Goal: Task Accomplishment & Management: Complete application form

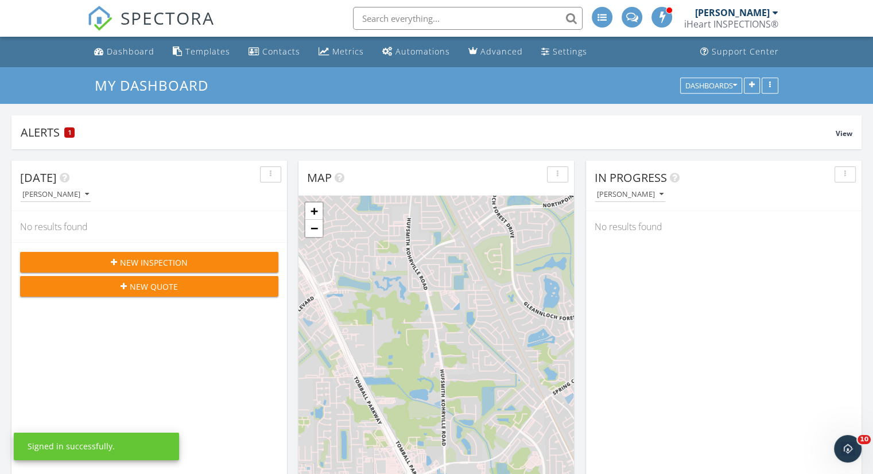
click at [148, 258] on span "New Inspection" at bounding box center [154, 263] width 68 height 12
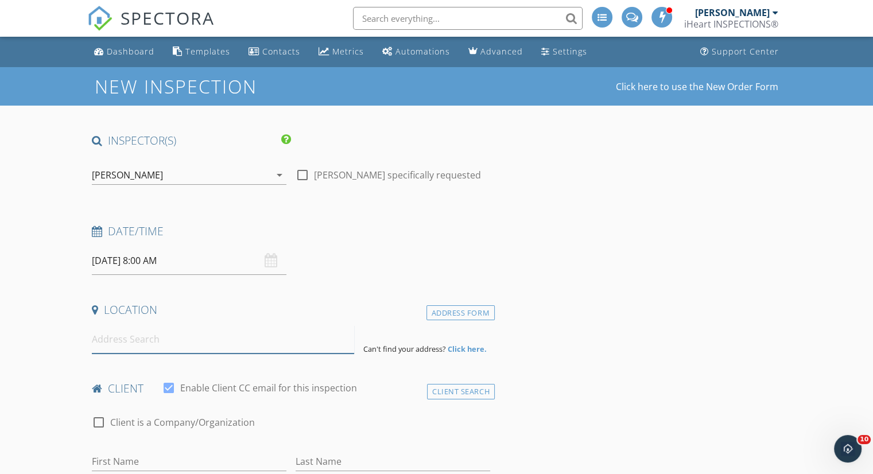
click at [174, 342] on input at bounding box center [223, 339] width 262 height 28
paste input "[STREET_ADDRESS]"
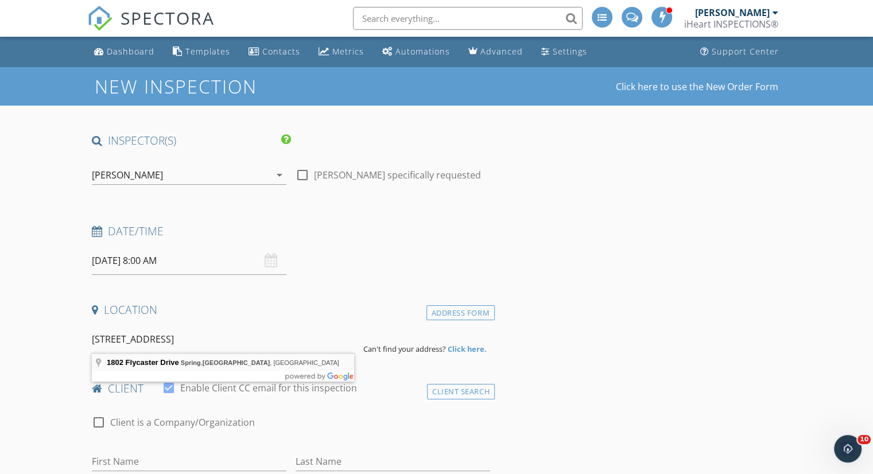
type input "[STREET_ADDRESS]"
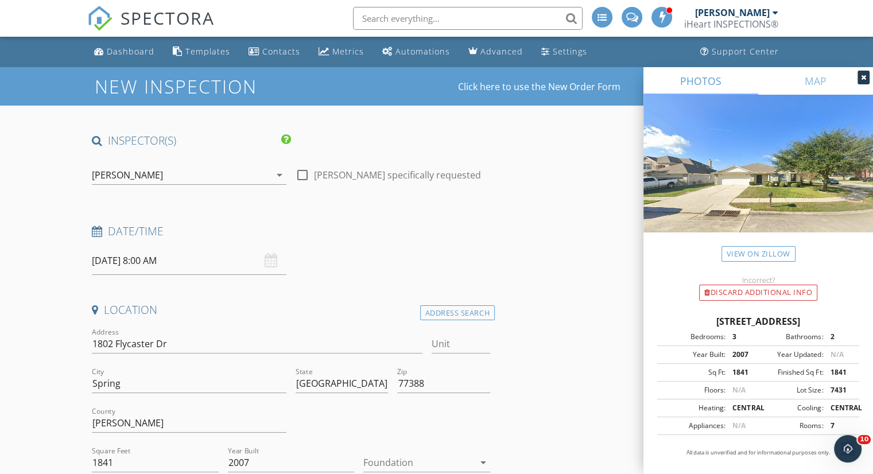
click at [150, 260] on input "[DATE] 8:00 AM" at bounding box center [189, 261] width 195 height 28
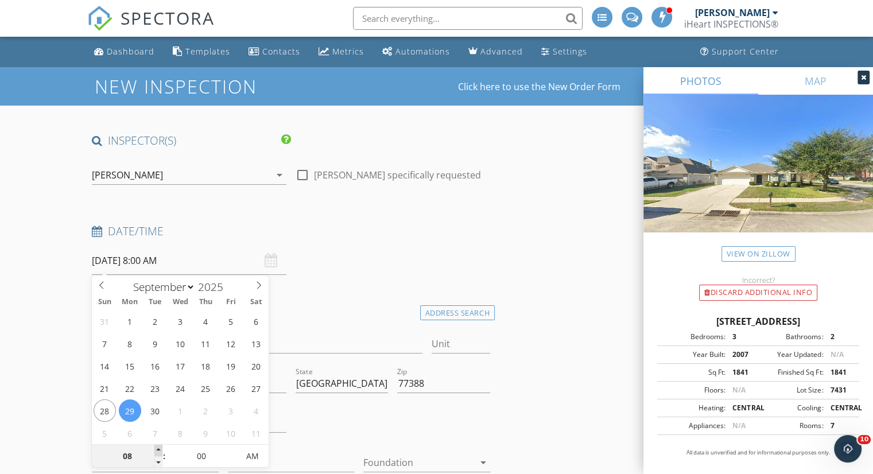
type input "09"
type input "[DATE] 9:00 AM"
click at [158, 448] on span at bounding box center [158, 450] width 8 height 11
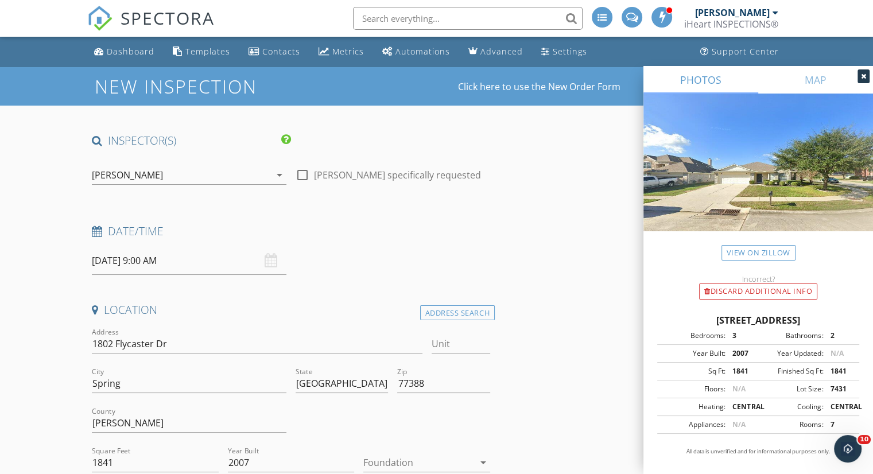
scroll to position [115, 0]
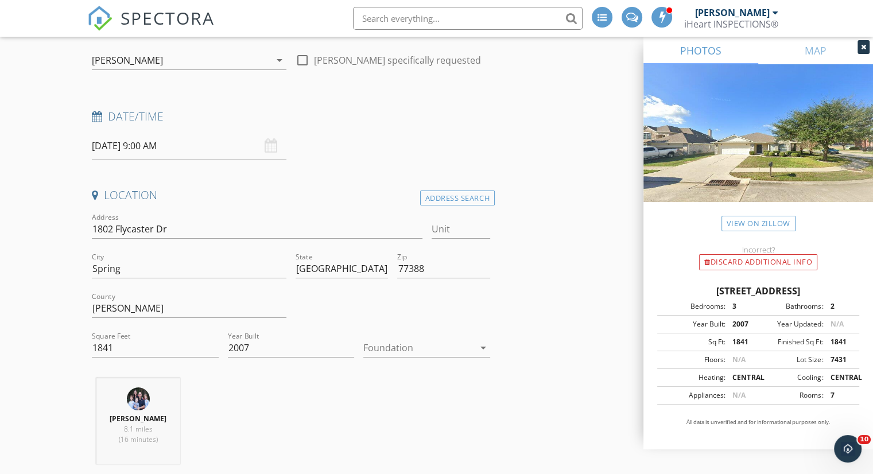
click at [427, 341] on div at bounding box center [418, 348] width 111 height 18
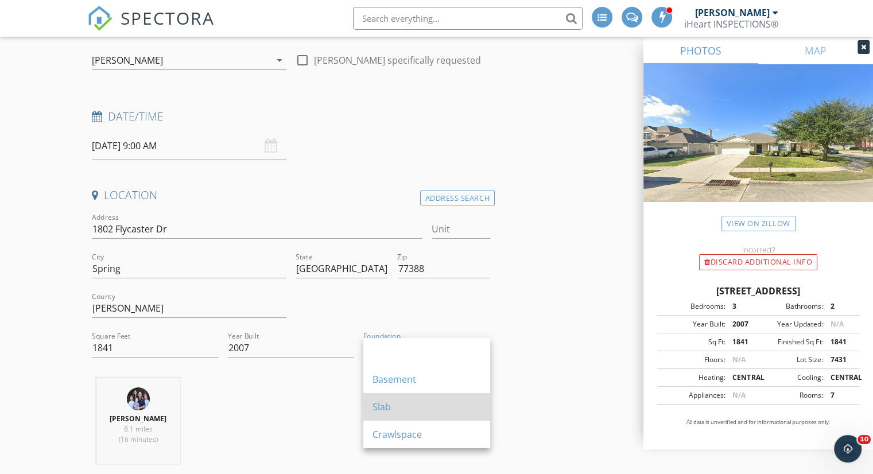
click at [407, 409] on div "Slab" at bounding box center [426, 407] width 108 height 14
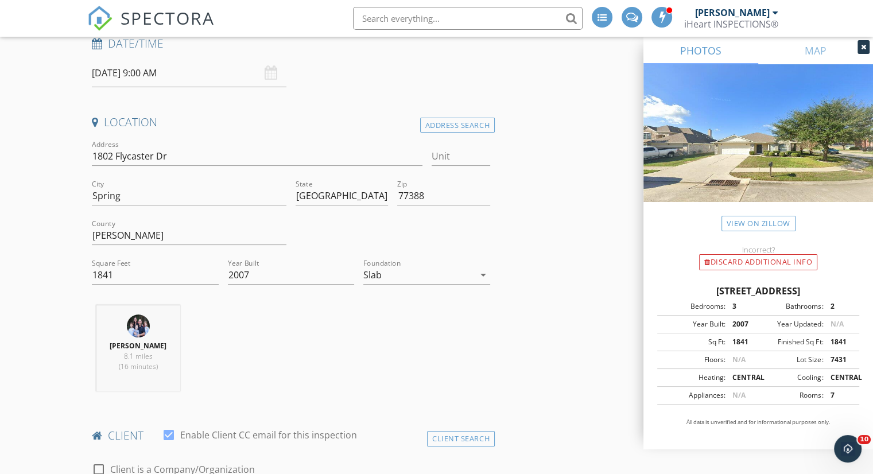
scroll to position [344, 0]
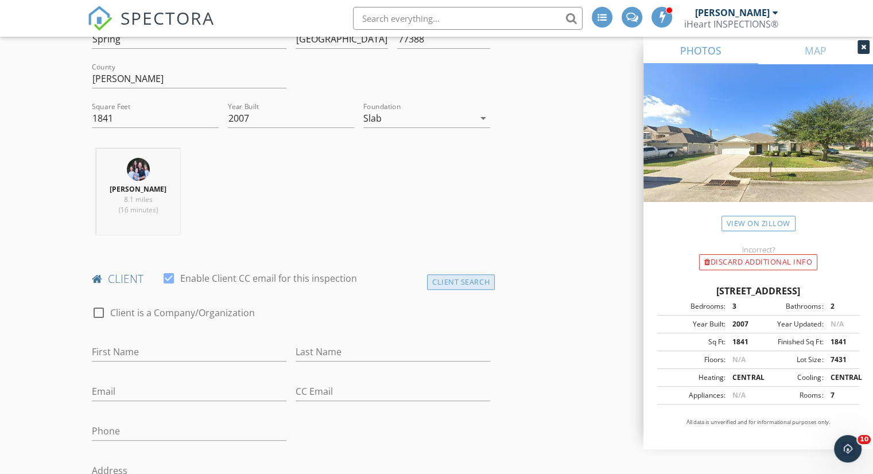
click at [453, 282] on div "Client Search" at bounding box center [461, 281] width 68 height 15
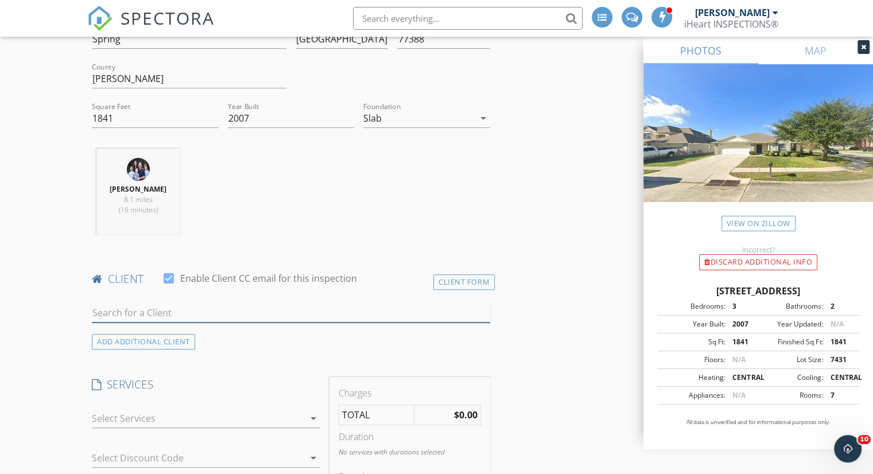
click at [230, 315] on input "text" at bounding box center [291, 313] width 398 height 19
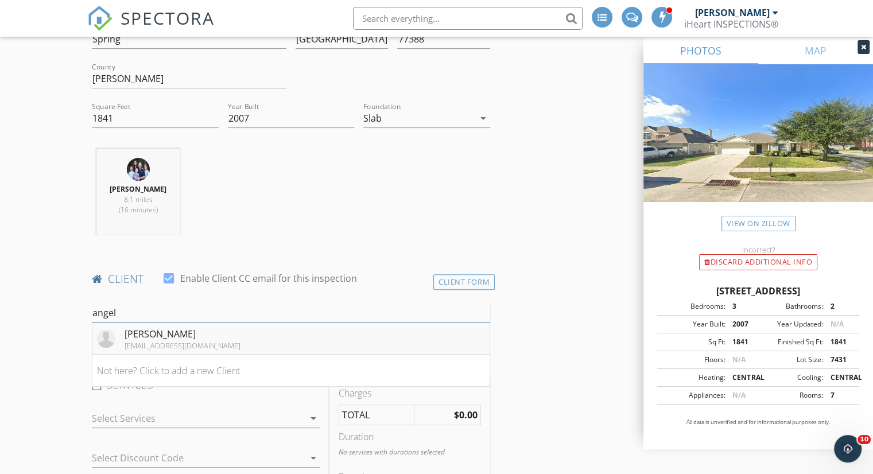
type input "angel"
click at [201, 337] on div "[PERSON_NAME]" at bounding box center [183, 334] width 116 height 14
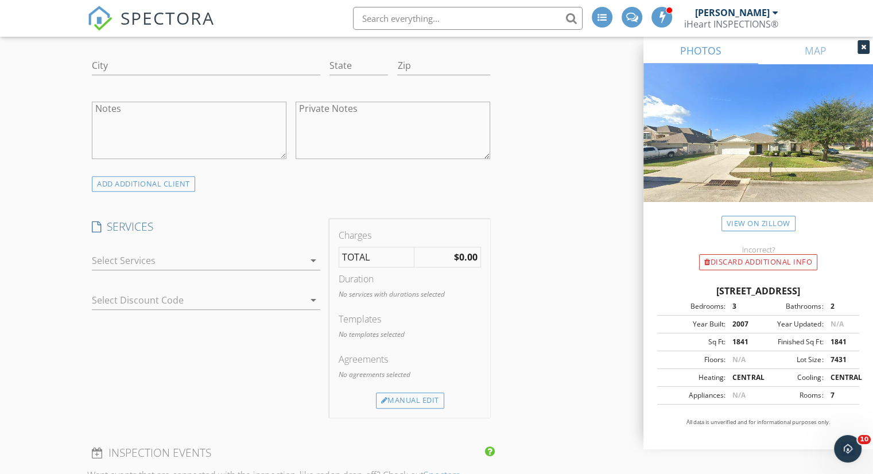
scroll to position [803, 0]
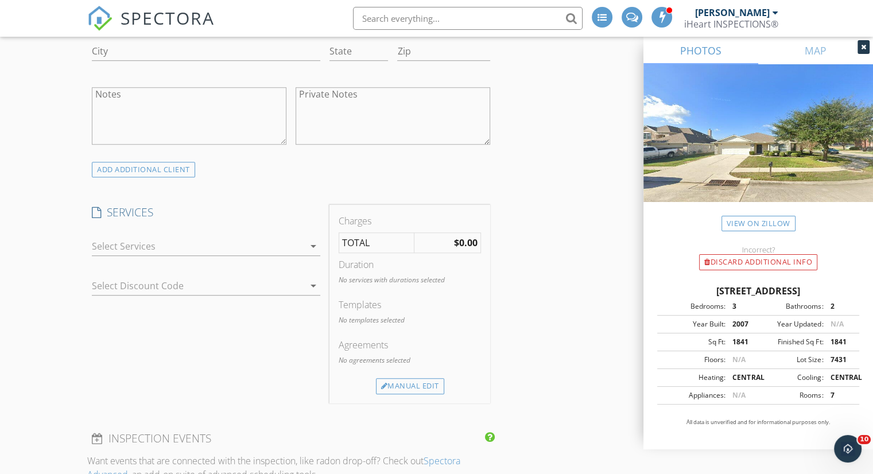
click at [205, 243] on div at bounding box center [198, 246] width 212 height 18
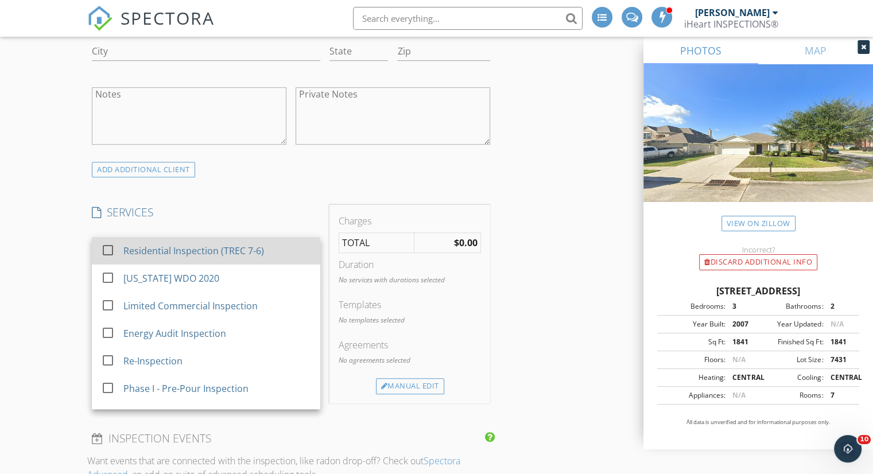
click at [202, 253] on div "Residential Inspection (TREC 7-6)" at bounding box center [193, 251] width 141 height 14
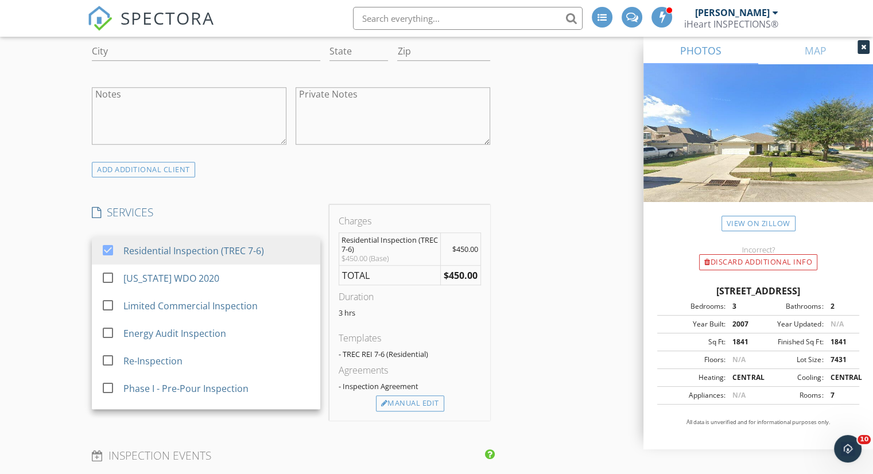
click at [611, 273] on div "INSPECTOR(S) check_box [PERSON_NAME] PRIMARY [PERSON_NAME] arrow_drop_down chec…" at bounding box center [436, 388] width 698 height 2116
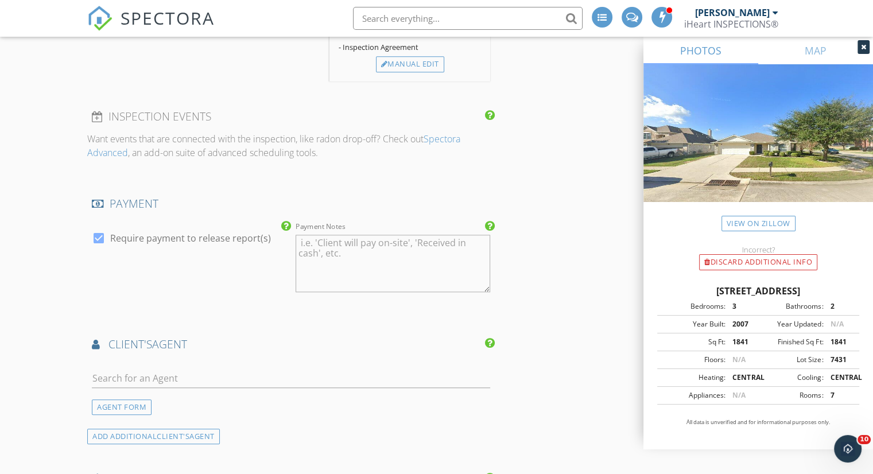
scroll to position [1205, 0]
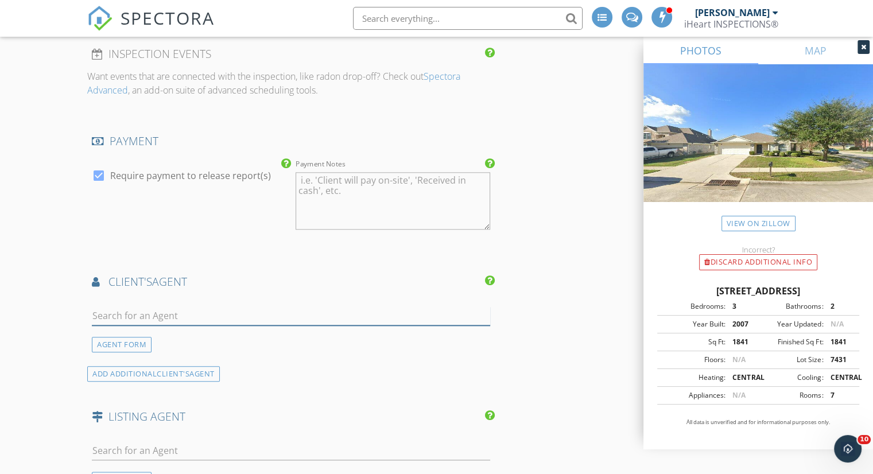
click at [196, 313] on input "text" at bounding box center [291, 315] width 398 height 19
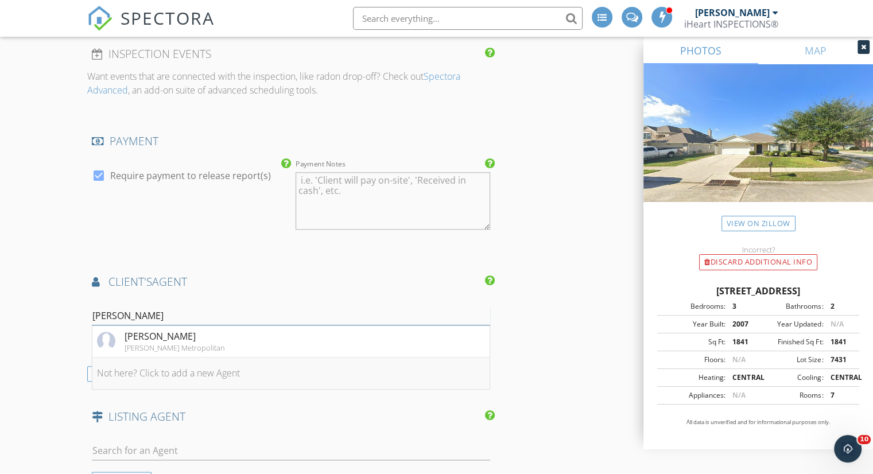
type input "[PERSON_NAME]"
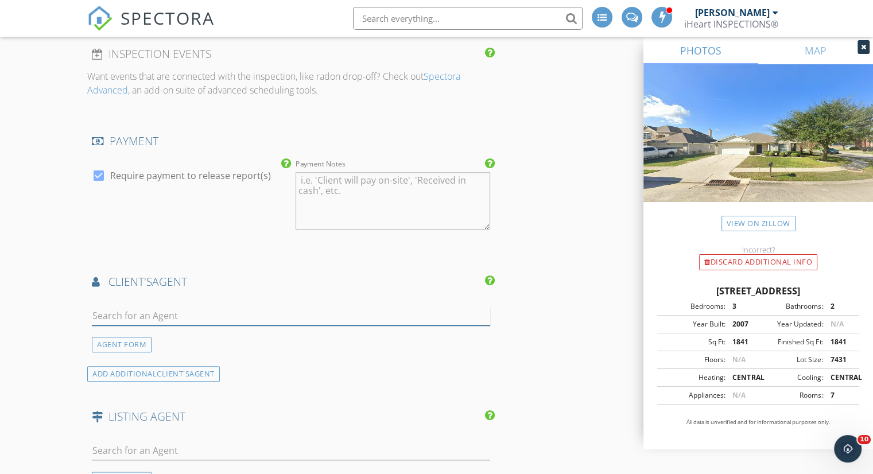
paste input "[PERSON_NAME]"
type input "[PERSON_NAME]"
click at [138, 336] on div "No results found. Click to add a new Agent" at bounding box center [183, 341] width 173 height 14
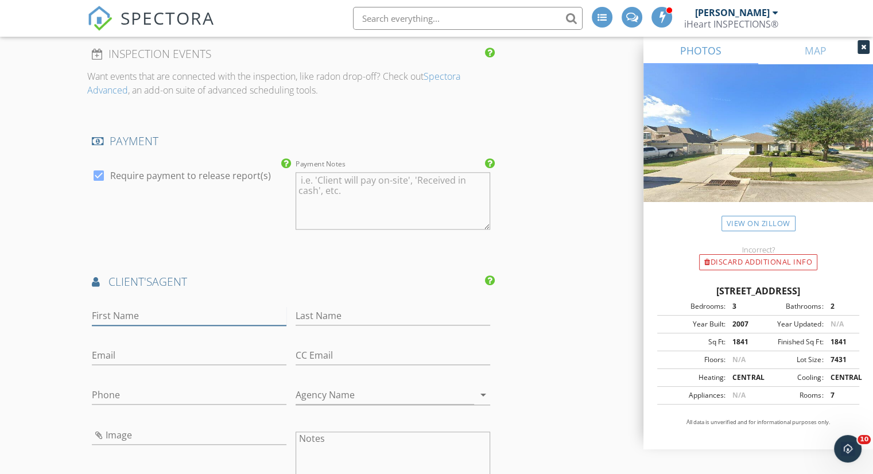
click at [164, 311] on input "First Name" at bounding box center [189, 315] width 195 height 19
paste input "[PERSON_NAME]"
click at [140, 313] on input "[PERSON_NAME]" at bounding box center [189, 315] width 195 height 19
type input "[PERSON_NAME]"
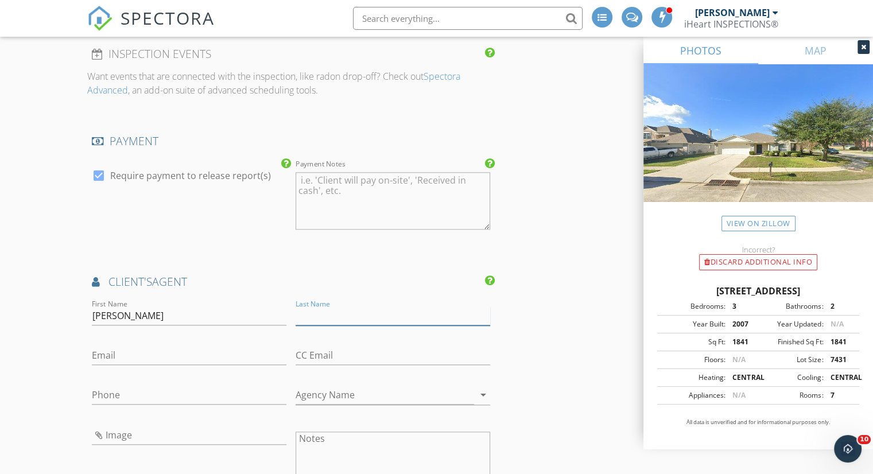
click at [343, 312] on input "Last Name" at bounding box center [393, 315] width 195 height 19
paste input "[PERSON_NAME]"
type input "[PERSON_NAME]"
click at [344, 386] on input "Agency Name" at bounding box center [385, 395] width 178 height 19
paste input "eXp Realty LLC"
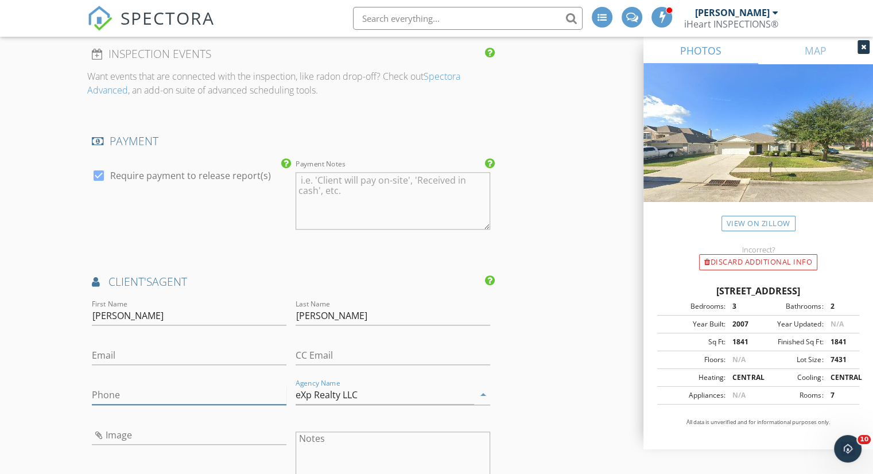
click at [138, 397] on input "Phone" at bounding box center [189, 395] width 195 height 19
type input "eXp Realty LLC"
paste input "[PHONE_NUMBER]"
type input "[PHONE_NUMBER]"
click at [175, 349] on input "Email" at bounding box center [189, 355] width 195 height 19
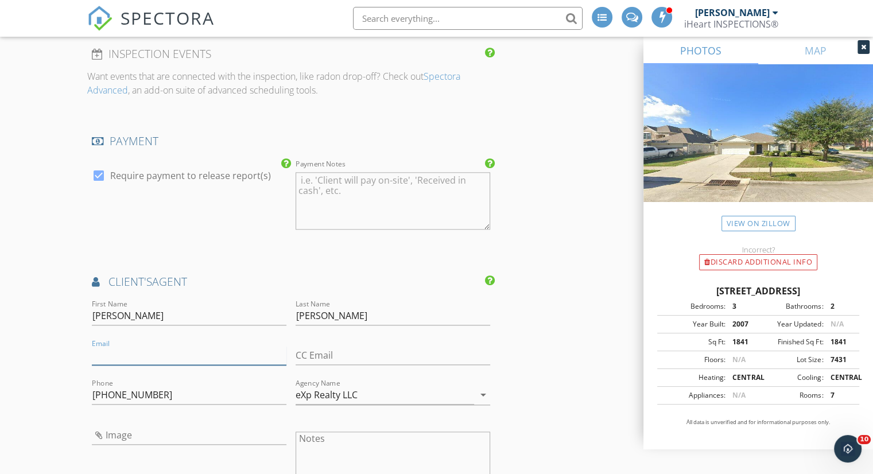
paste input "[PERSON_NAME][EMAIL_ADDRESS][DOMAIN_NAME]"
type input "[PERSON_NAME][EMAIL_ADDRESS][DOMAIN_NAME]"
click at [551, 292] on div "INSPECTOR(S) check_box [PERSON_NAME] PRIMARY [PERSON_NAME] arrow_drop_down chec…" at bounding box center [436, 116] width 698 height 2376
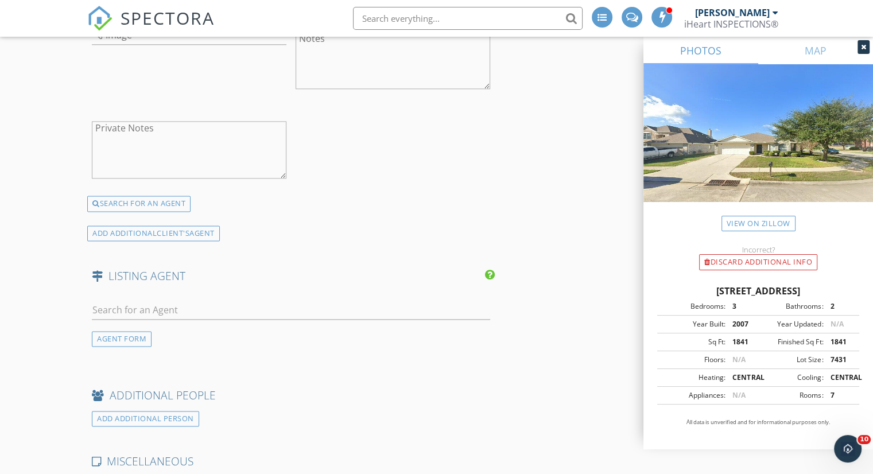
scroll to position [1607, 0]
click at [191, 306] on input "text" at bounding box center [291, 308] width 398 height 19
paste input "[PERSON_NAME]"
type input "[PERSON_NAME]"
click at [177, 327] on div "No results found. Click to add a new Agent" at bounding box center [183, 334] width 173 height 14
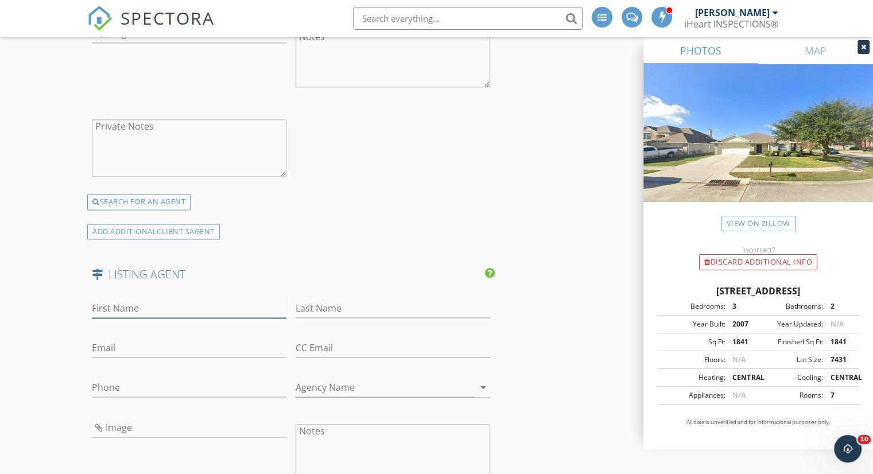
click at [177, 305] on input "First Name" at bounding box center [189, 308] width 195 height 19
paste input "[PERSON_NAME]"
click at [130, 304] on input "[PERSON_NAME]" at bounding box center [189, 308] width 195 height 19
type input "[PERSON_NAME]"
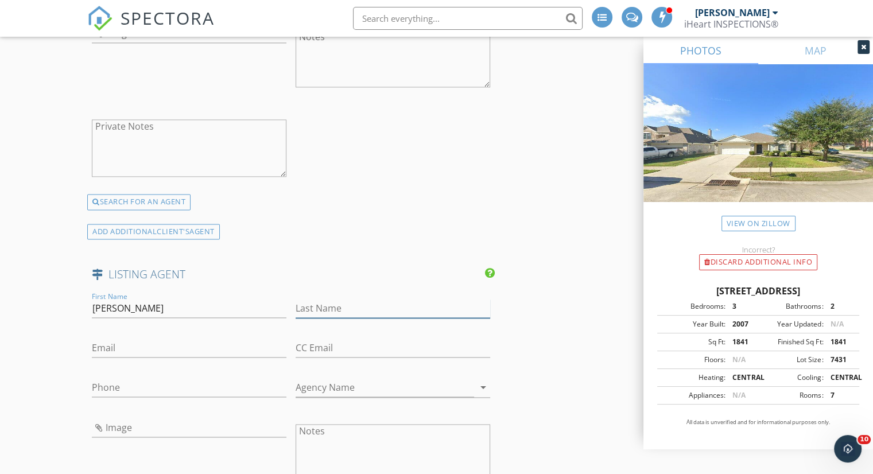
click at [317, 301] on input "Last Name" at bounding box center [393, 308] width 195 height 19
paste input "[PERSON_NAME]"
type input "[PERSON_NAME]"
click at [386, 378] on input "Agency Name" at bounding box center [385, 387] width 178 height 19
paste input "Realty Executives [PERSON_NAME] Team"
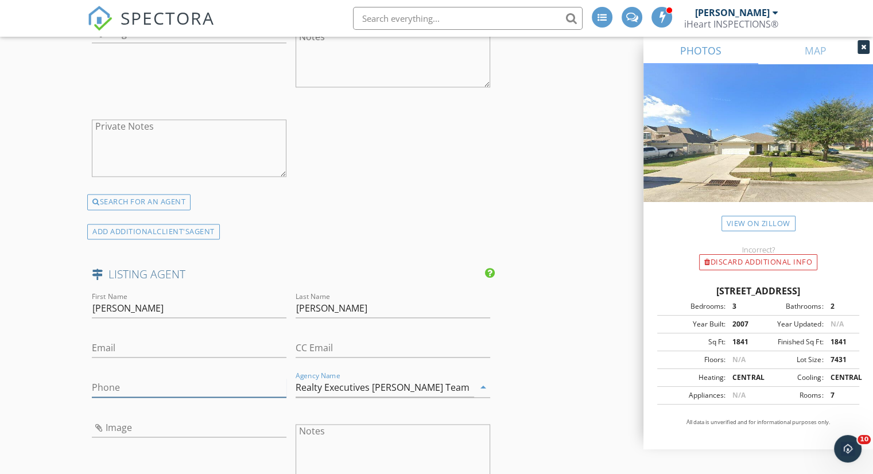
click at [210, 386] on input "Phone" at bounding box center [189, 387] width 195 height 19
type input "Realty Executives [PERSON_NAME] Team"
paste input "[PHONE_NUMBER]"
type input "[PHONE_NUMBER]"
click at [202, 345] on input "Email" at bounding box center [189, 348] width 195 height 19
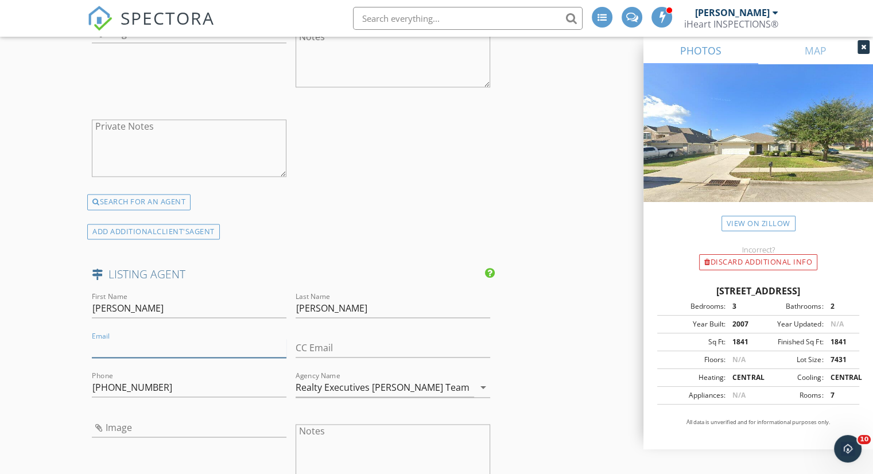
paste input "[EMAIL_ADDRESS][DOMAIN_NAME]"
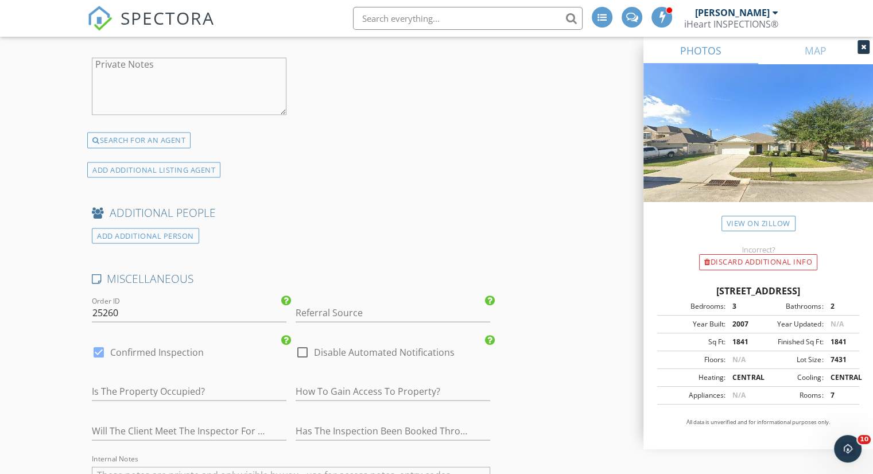
scroll to position [2066, 0]
type input "[EMAIL_ADDRESS][DOMAIN_NAME]"
click at [344, 309] on input "Referral Source" at bounding box center [393, 309] width 195 height 19
type input "REPEAT"
click at [112, 304] on input "25260" at bounding box center [189, 309] width 195 height 19
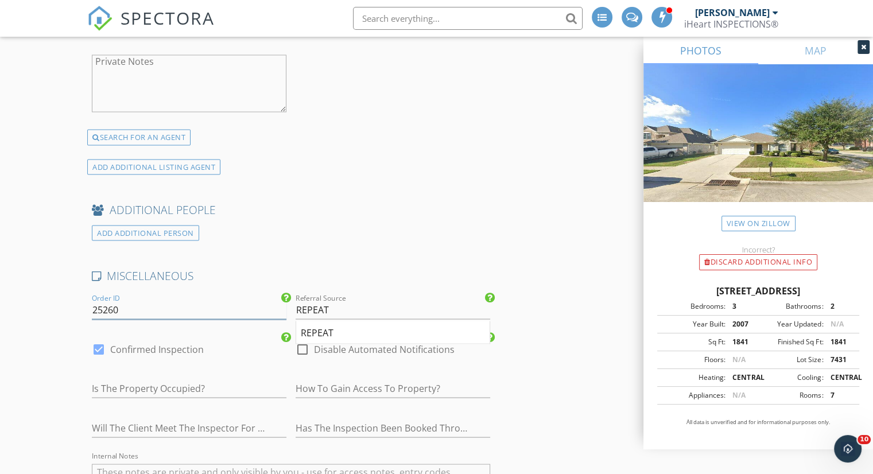
click at [112, 304] on input "25260" at bounding box center [189, 309] width 195 height 19
click at [202, 379] on input "text" at bounding box center [189, 388] width 195 height 19
type input "UNKNOWN"
type input "U"
click at [142, 385] on input "UNKNOWN" at bounding box center [189, 388] width 195 height 19
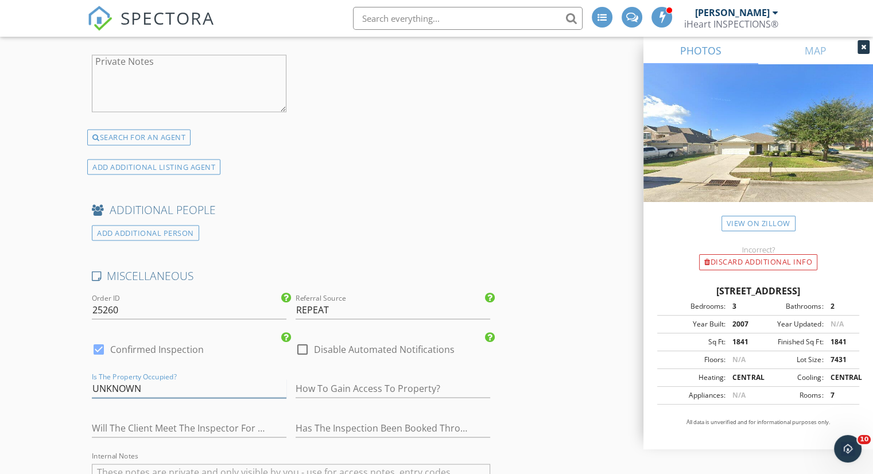
click at [142, 385] on input "UNKNOWN" at bounding box center [189, 388] width 195 height 19
click at [349, 386] on input "text" at bounding box center [393, 388] width 195 height 19
paste input "UNKNOWN"
type input "UNKNOWN"
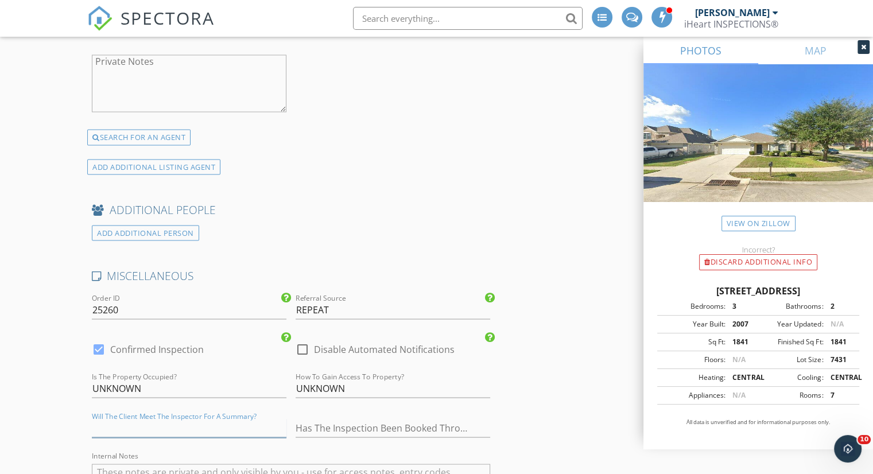
click at [197, 418] on input "text" at bounding box center [189, 427] width 195 height 19
paste input "UNKNOWN"
type input "UNKNOWN"
click at [398, 418] on input "text" at bounding box center [393, 427] width 195 height 19
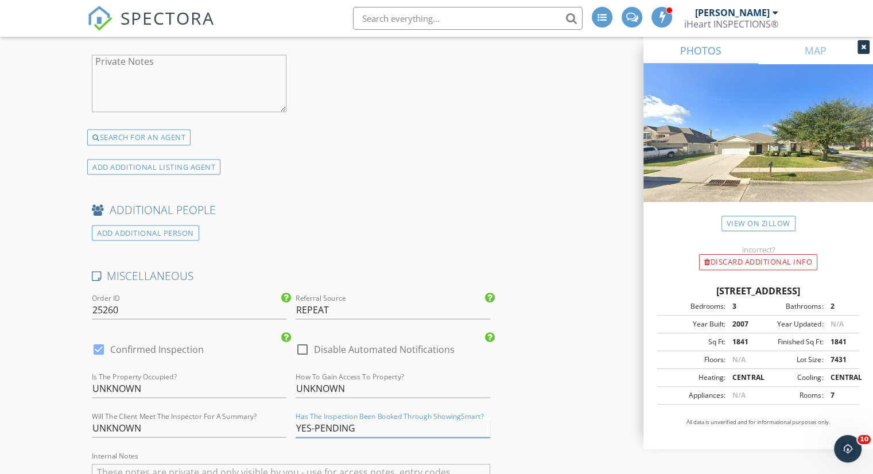
type input "YES-PENDING"
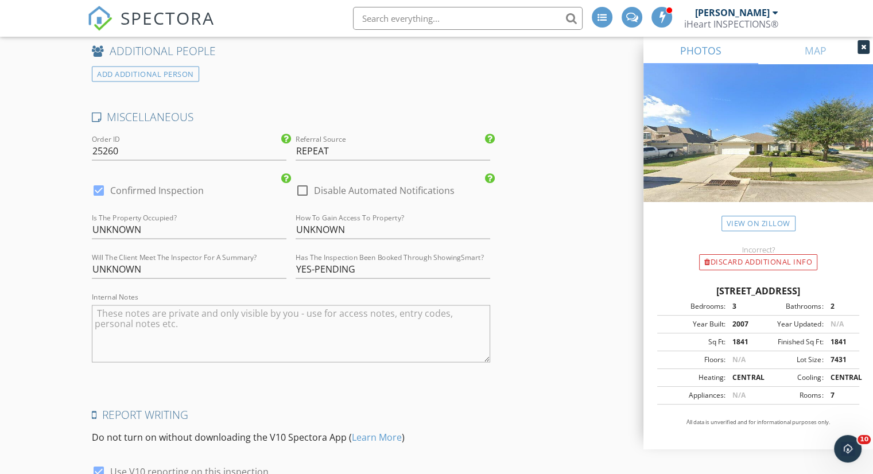
scroll to position [2332, 0]
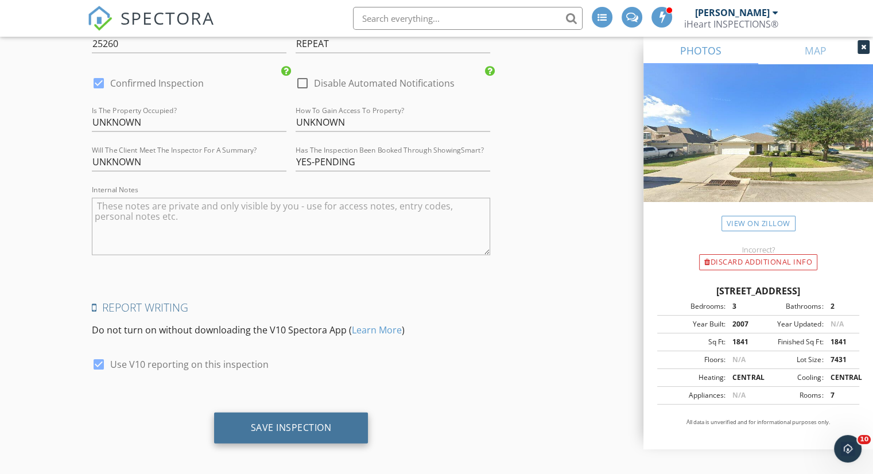
click at [287, 413] on div "Save Inspection" at bounding box center [291, 428] width 154 height 31
